Goal: Check status: Check status

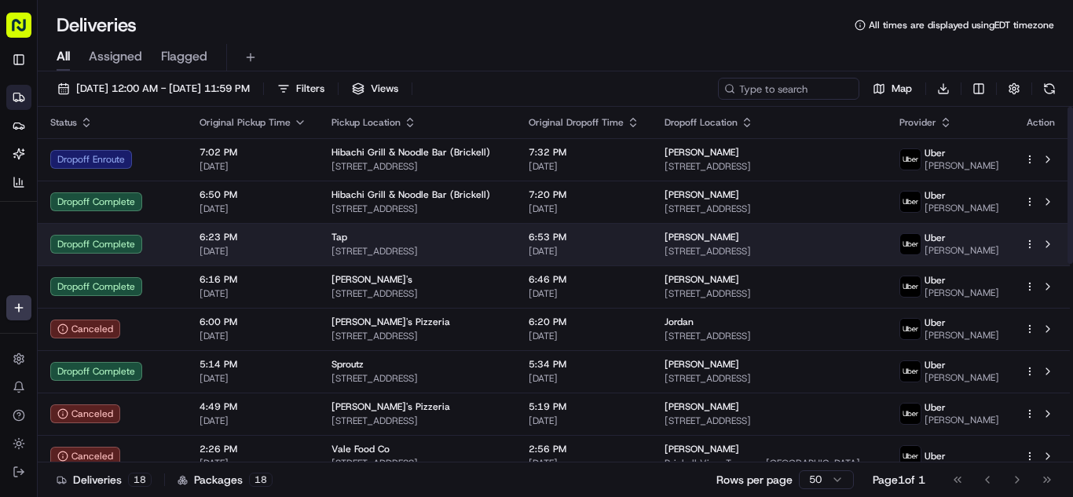
click at [602, 248] on span "[DATE]" at bounding box center [583, 251] width 111 height 13
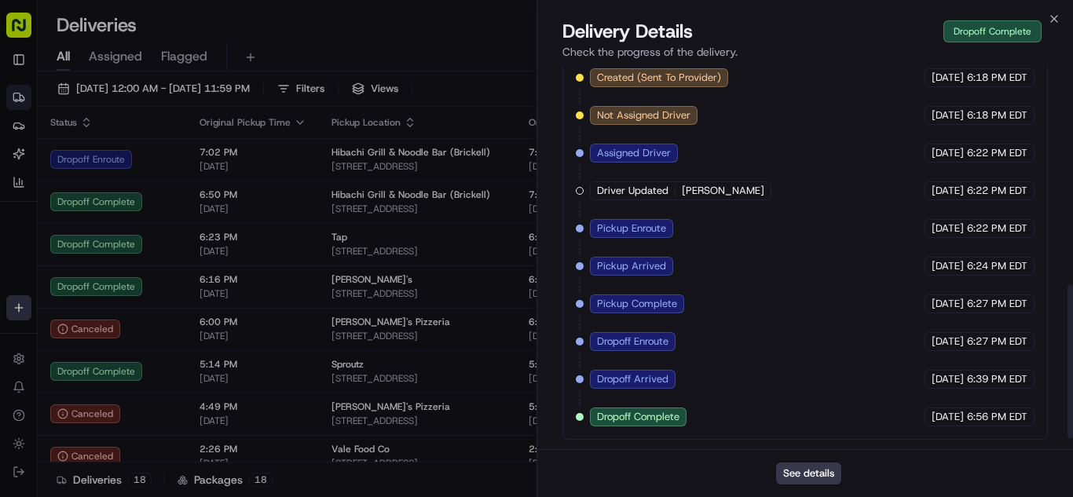
scroll to position [334, 0]
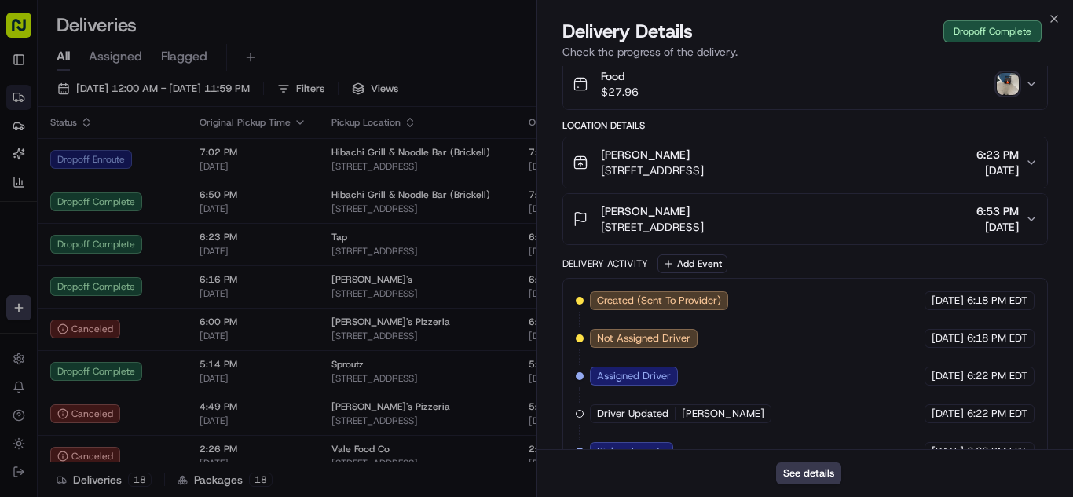
click at [1014, 93] on img "button" at bounding box center [1007, 84] width 22 height 22
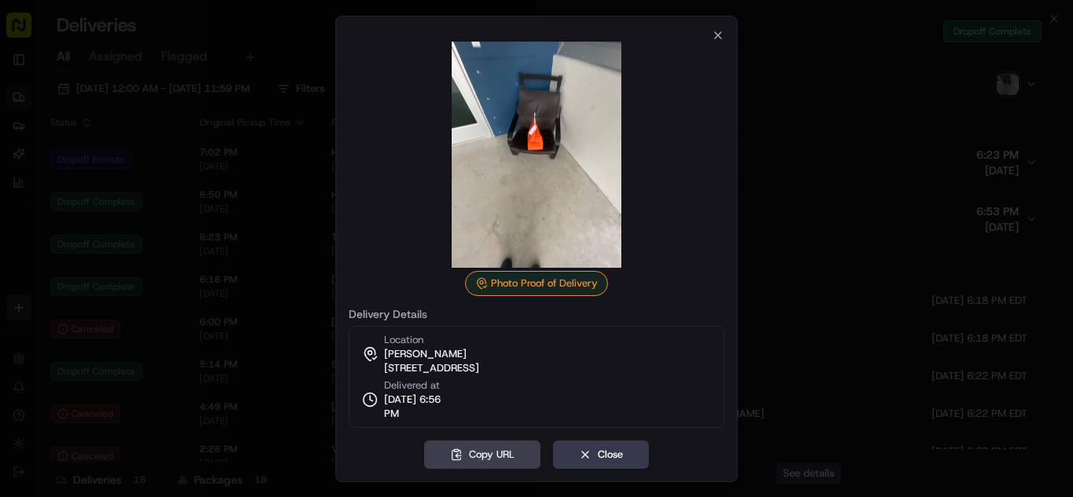
click at [236, 231] on div at bounding box center [536, 248] width 1073 height 497
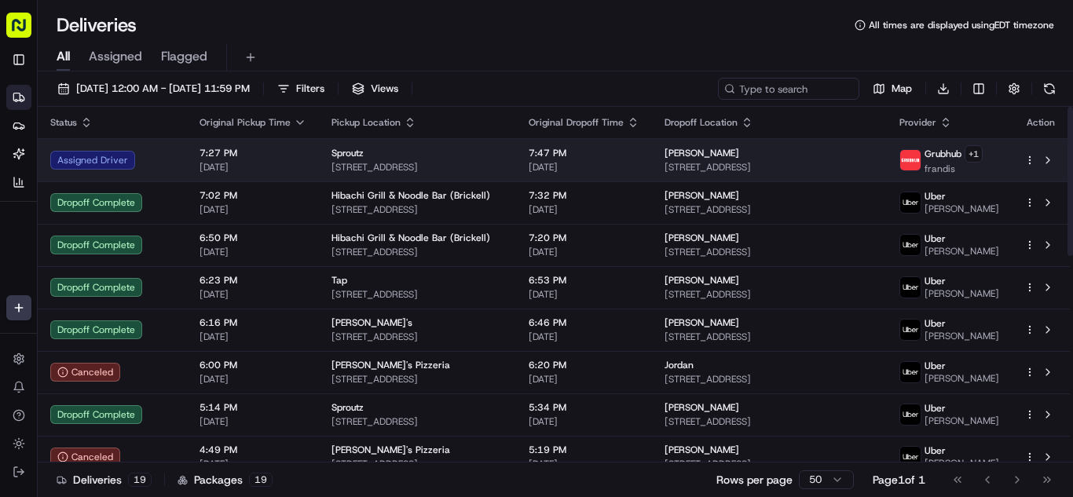
click at [266, 169] on span "[DATE]" at bounding box center [252, 167] width 107 height 13
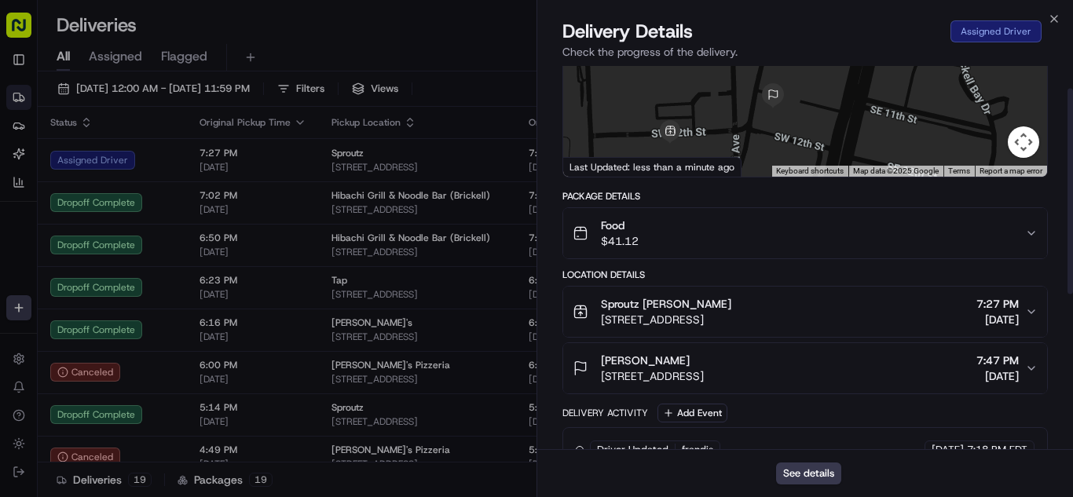
scroll to position [331, 0]
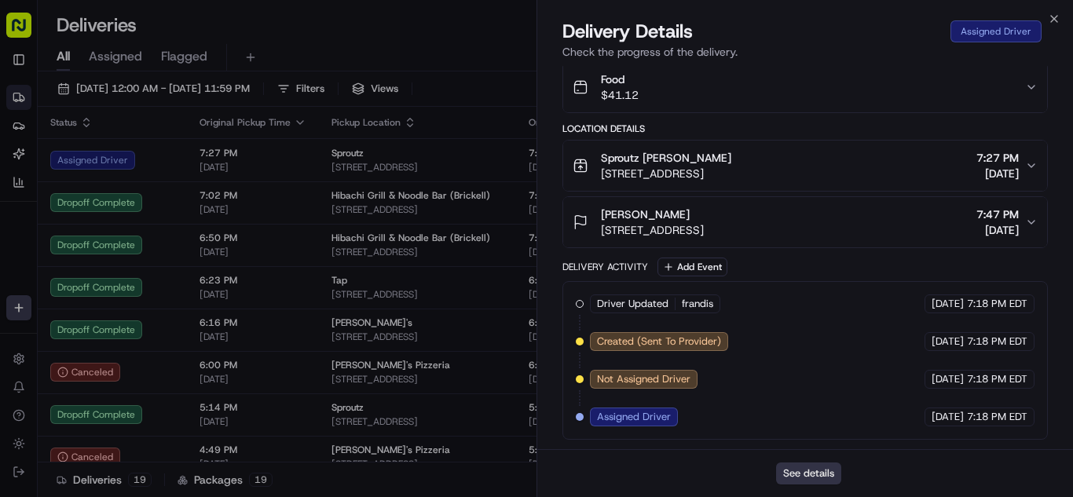
click at [793, 471] on button "See details" at bounding box center [808, 473] width 65 height 22
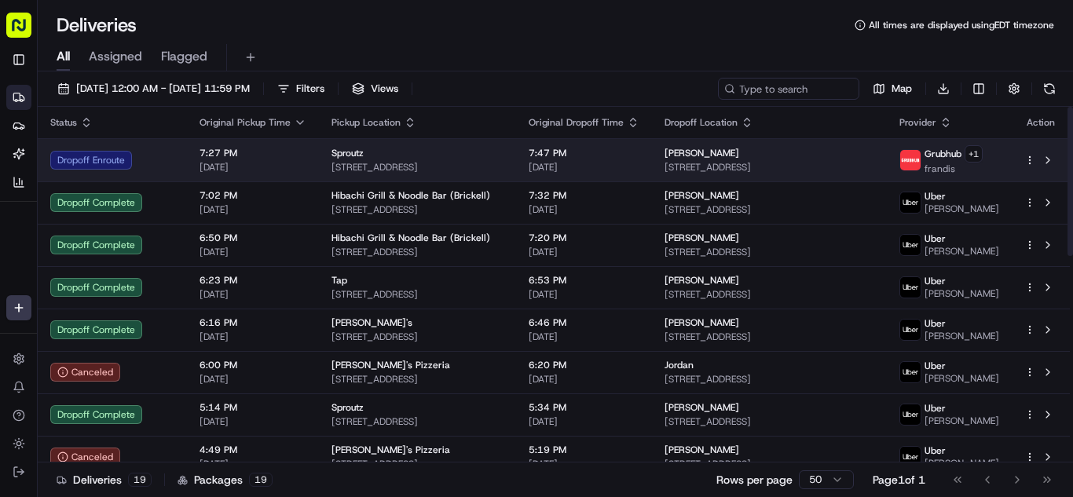
click at [304, 155] on td "7:27 PM [DATE]" at bounding box center [253, 159] width 132 height 43
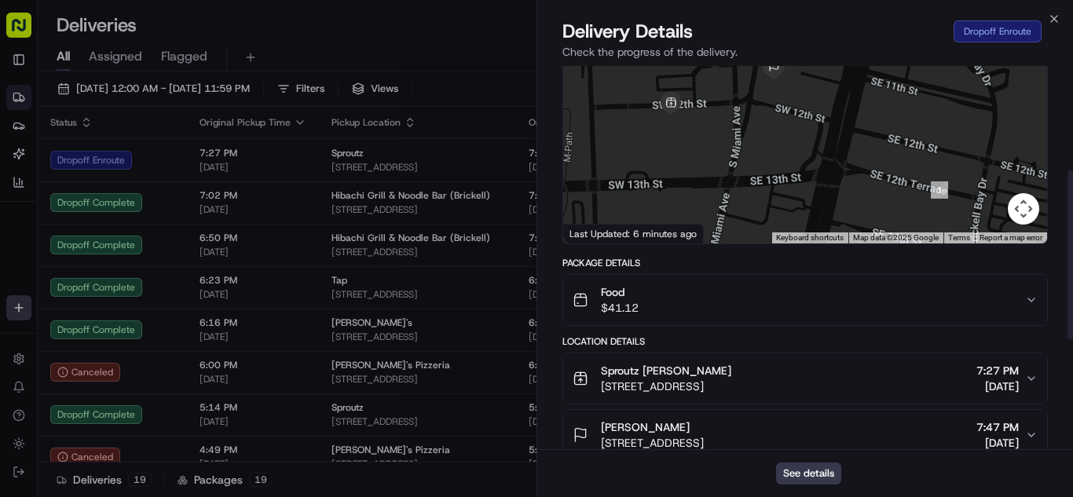
scroll to position [236, 0]
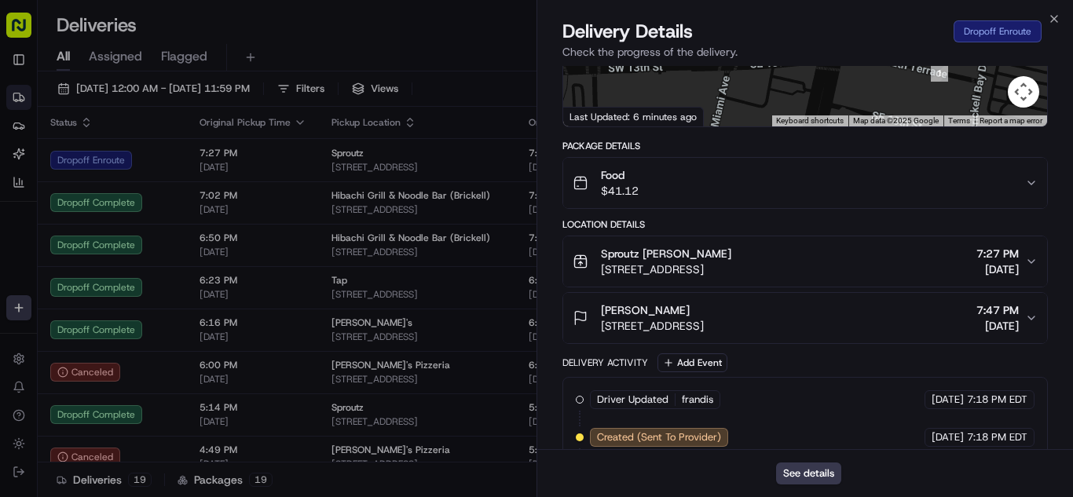
click at [765, 185] on div "Food $41.12" at bounding box center [798, 182] width 452 height 31
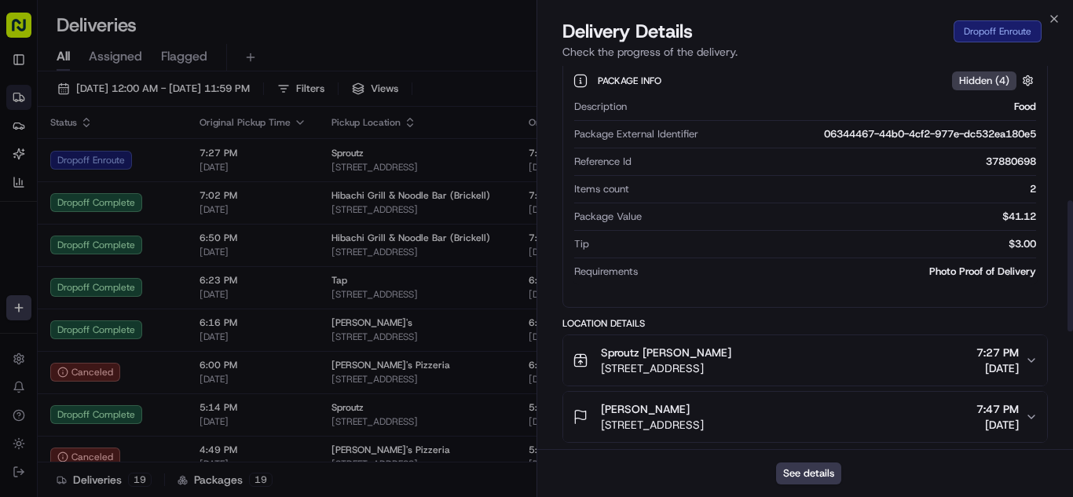
scroll to position [738, 0]
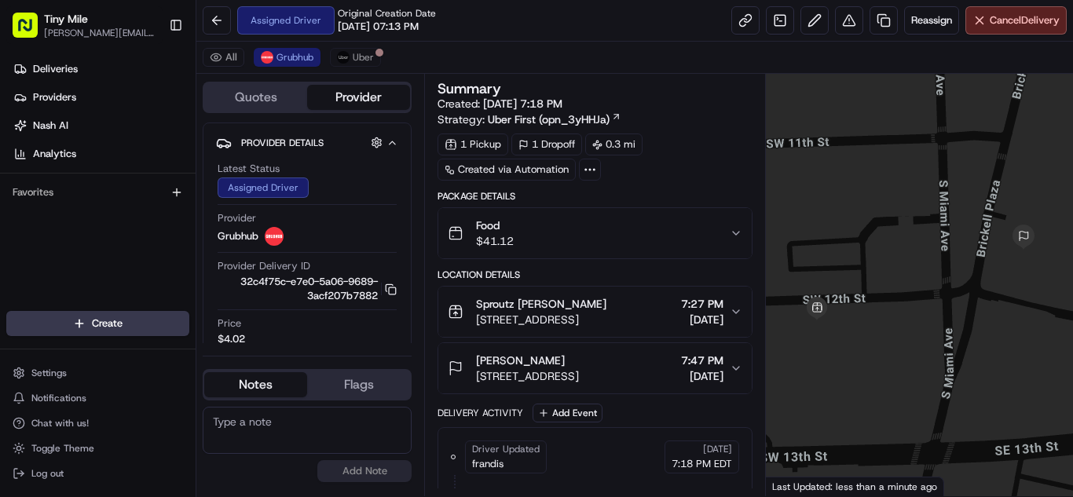
click at [176, 28] on button "Toggle Sidebar" at bounding box center [176, 25] width 27 height 27
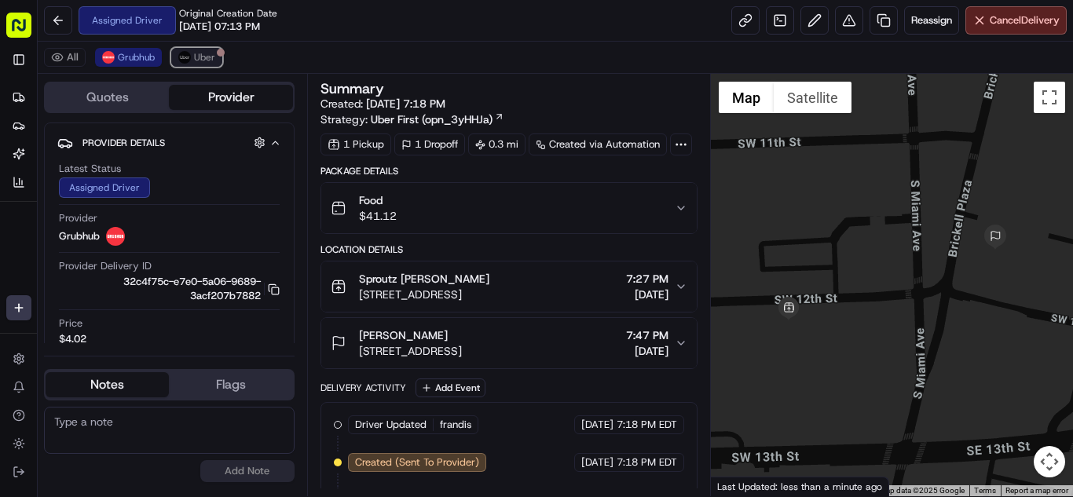
click at [199, 61] on span "Uber" at bounding box center [204, 57] width 21 height 13
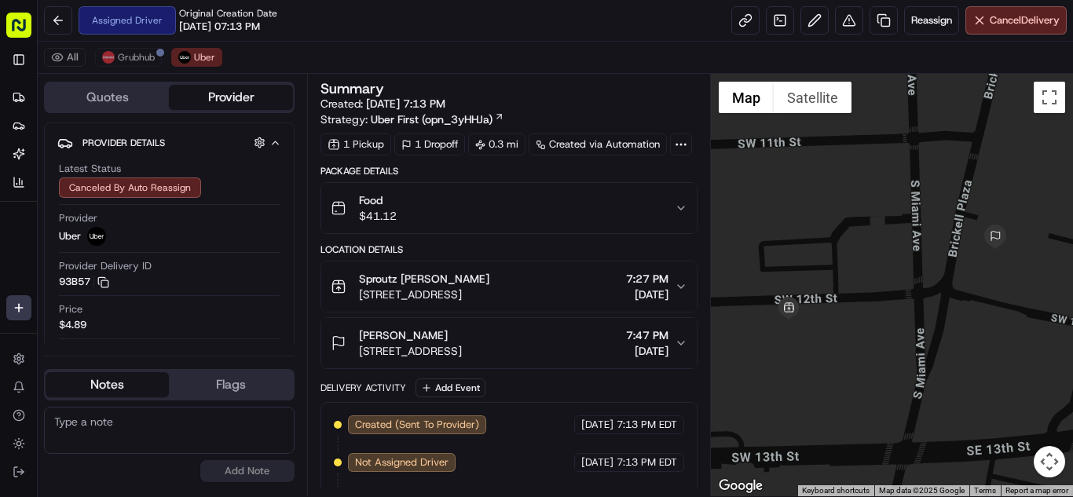
click at [477, 213] on div "Food $41.12" at bounding box center [503, 207] width 344 height 31
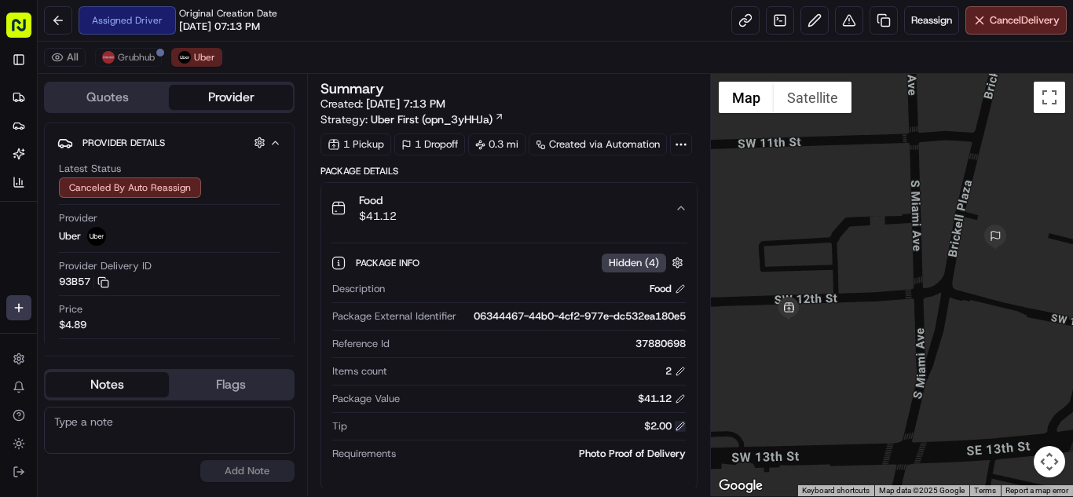
click at [680, 428] on button at bounding box center [679, 426] width 11 height 11
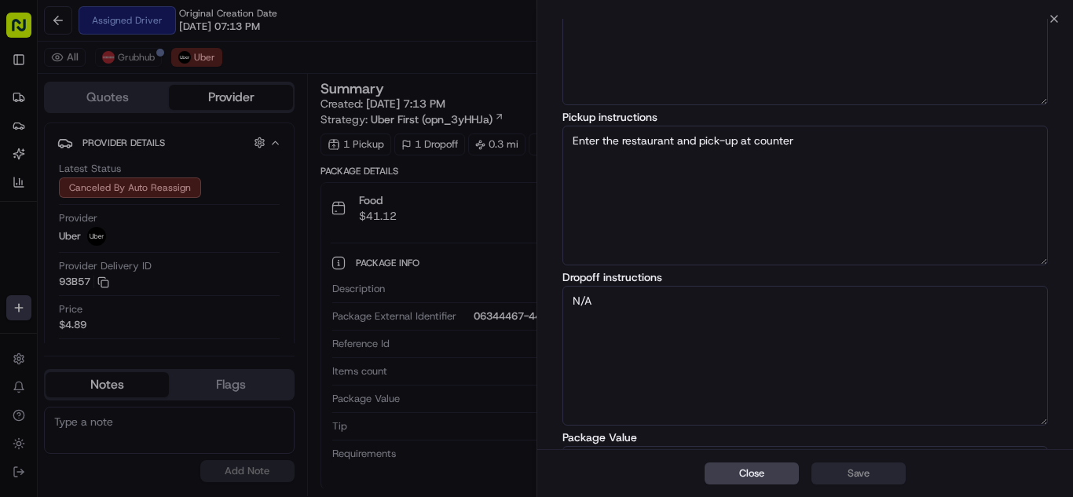
scroll to position [234, 0]
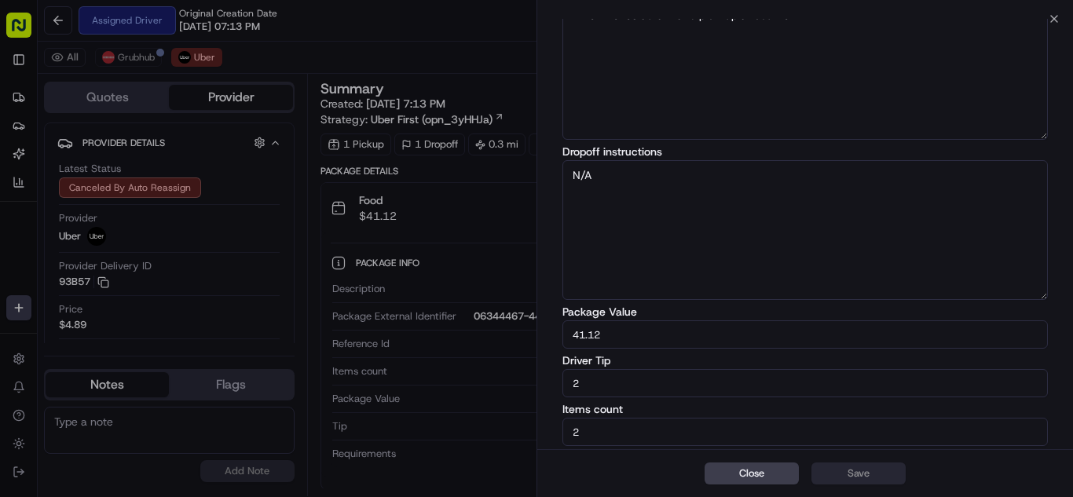
drag, startPoint x: 590, startPoint y: 384, endPoint x: 497, endPoint y: 385, distance: 92.7
click at [497, 385] on body "Tiny Mile aaron.licong@gmail.com Toggle Sidebar Deliveries Providers Nash AI An…" at bounding box center [536, 248] width 1073 height 497
type input "3"
click at [894, 472] on button "Save" at bounding box center [858, 473] width 94 height 22
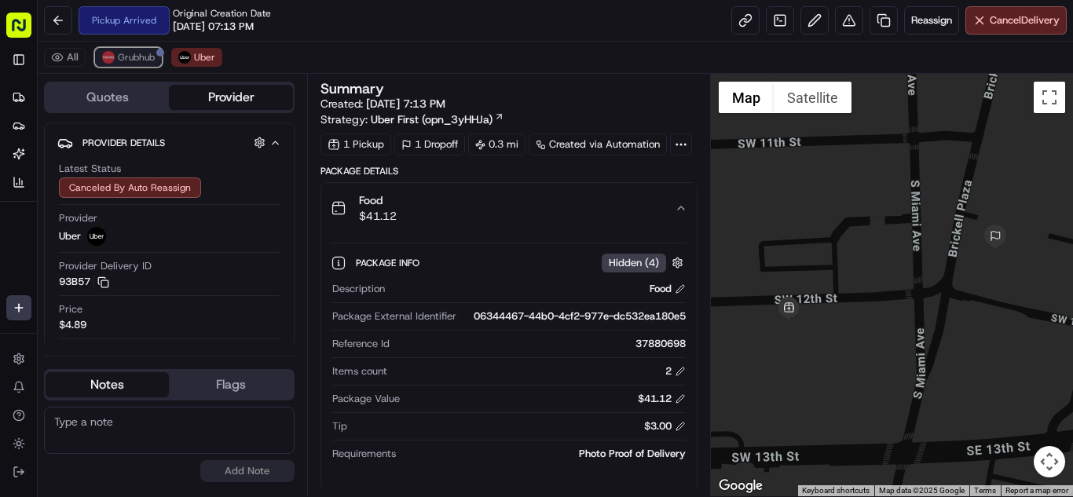
click at [130, 62] on span "Grubhub" at bounding box center [136, 57] width 37 height 13
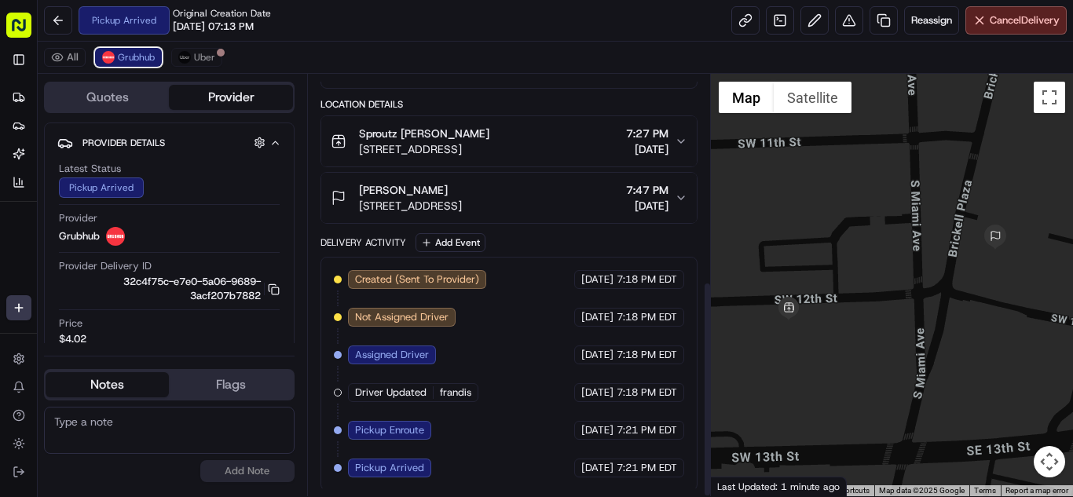
scroll to position [404, 0]
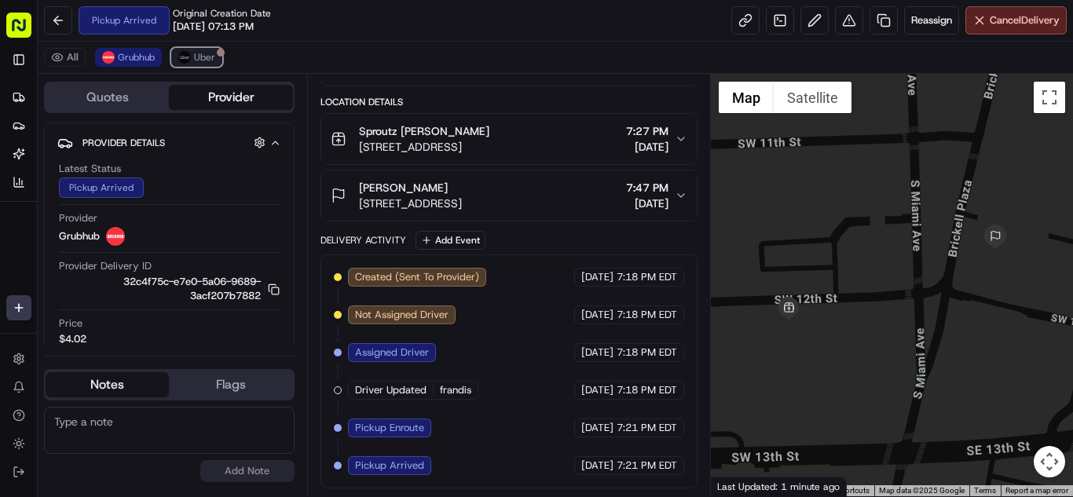
click at [199, 57] on span "Uber" at bounding box center [204, 57] width 21 height 13
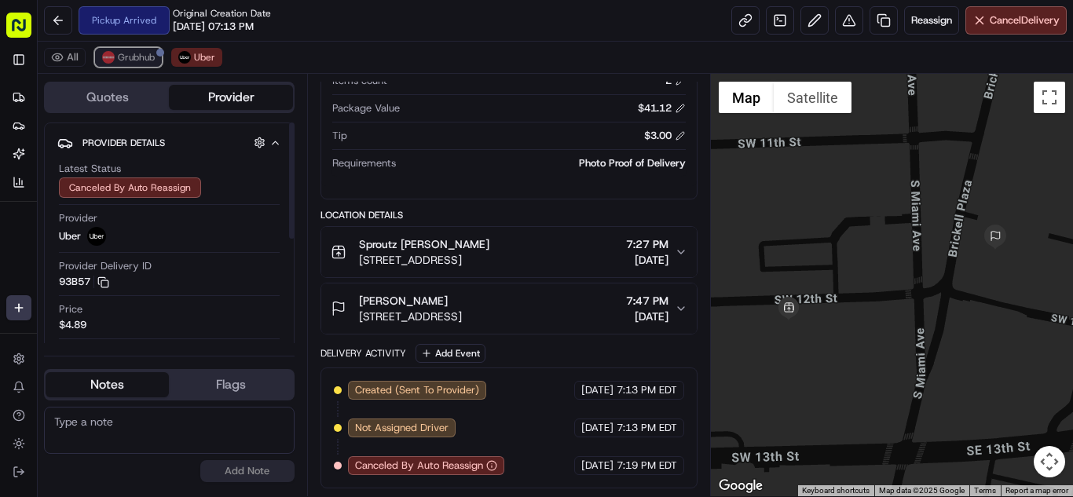
click at [148, 62] on span "Grubhub" at bounding box center [136, 57] width 37 height 13
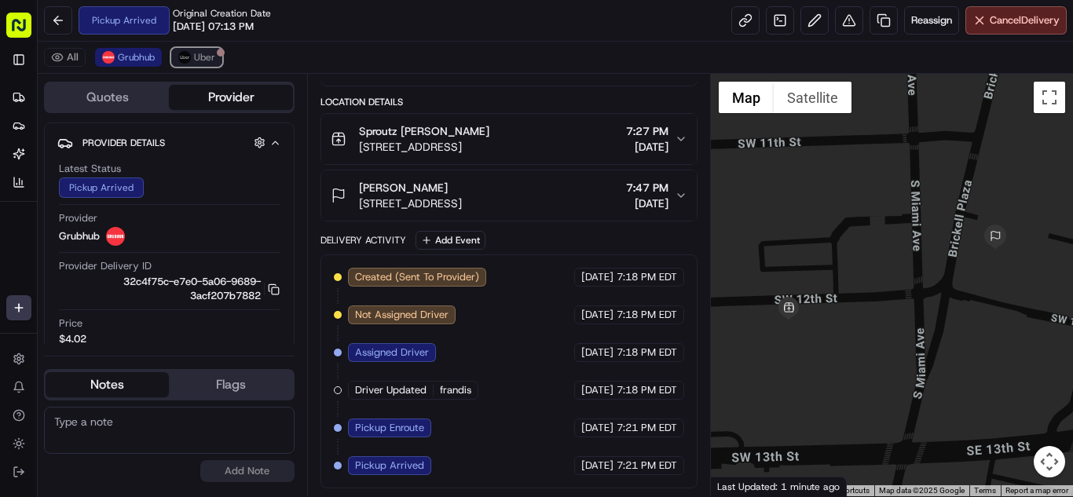
click at [185, 53] on img at bounding box center [184, 57] width 13 height 13
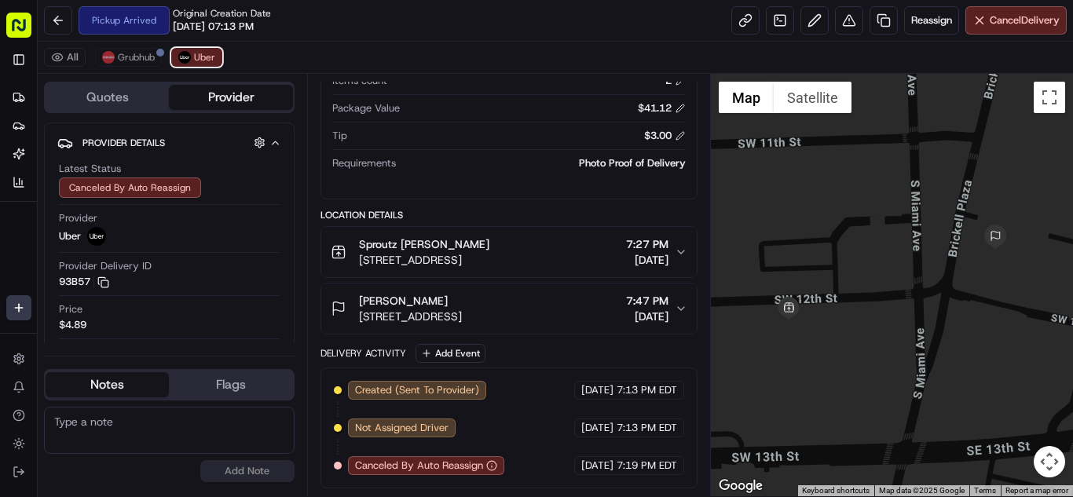
scroll to position [291, 0]
